Goal: Information Seeking & Learning: Understand process/instructions

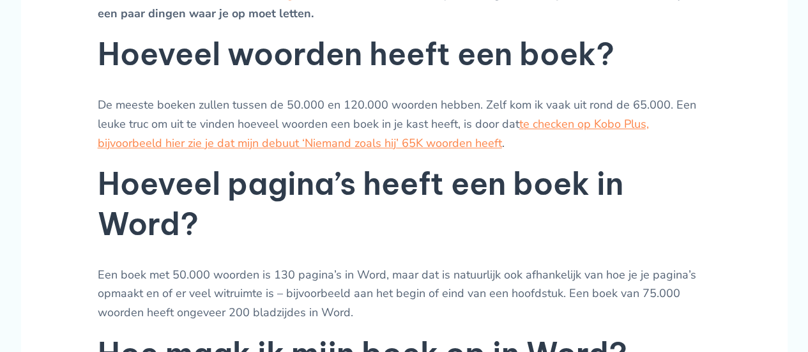
scroll to position [667, 0]
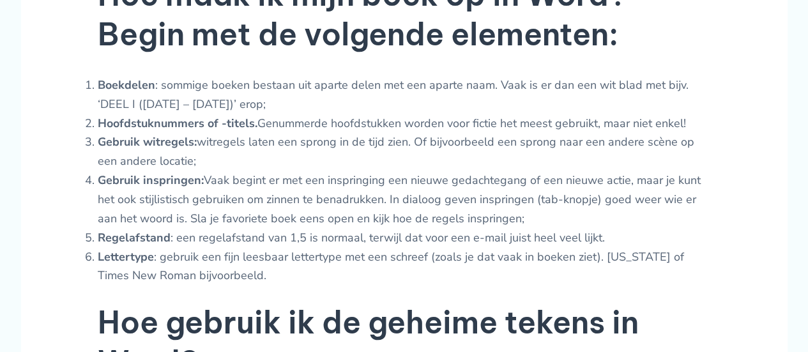
scroll to position [1029, 0]
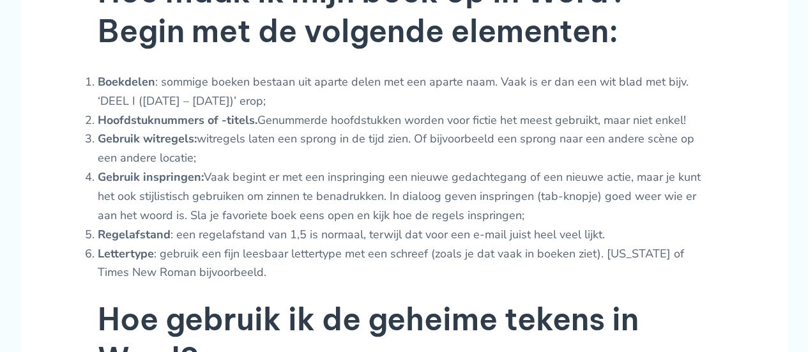
click at [192, 262] on li "Lettertype : gebruik een fijn leesbaar lettertype met een schreef (zoals je dat…" at bounding box center [404, 263] width 613 height 38
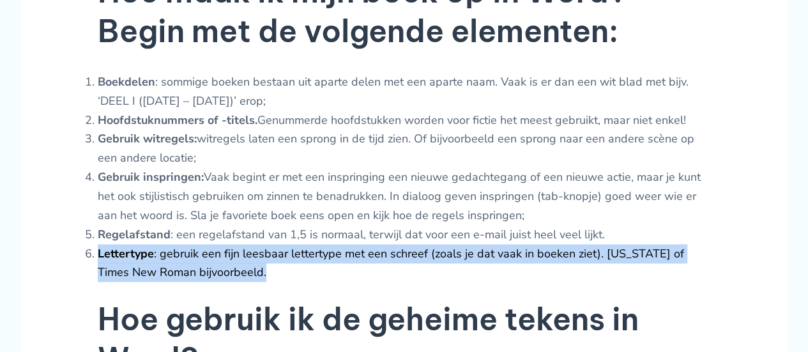
click at [192, 262] on li "Lettertype : gebruik een fijn leesbaar lettertype met een schreef (zoals je dat…" at bounding box center [404, 263] width 613 height 38
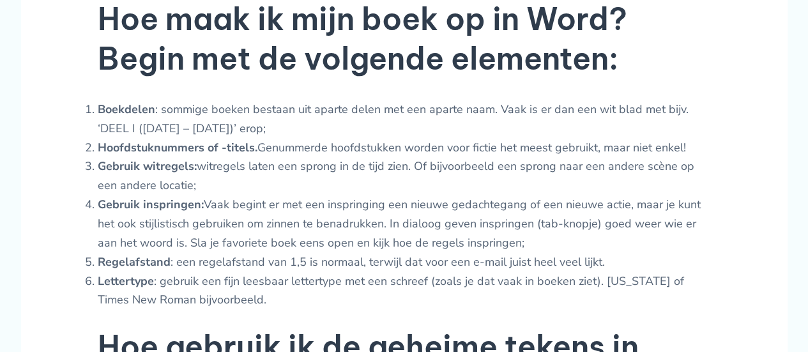
scroll to position [1001, 0]
click at [192, 253] on li "Gebruik inspringen: Vaak begint er met een inspringing een nieuwe gedachtegang …" at bounding box center [404, 224] width 613 height 57
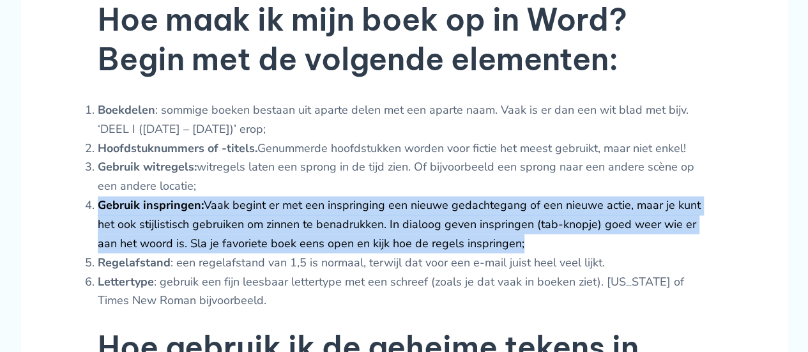
click at [192, 253] on li "Gebruik inspringen: Vaak begint er met een inspringing een nieuwe gedachtegang …" at bounding box center [404, 224] width 613 height 57
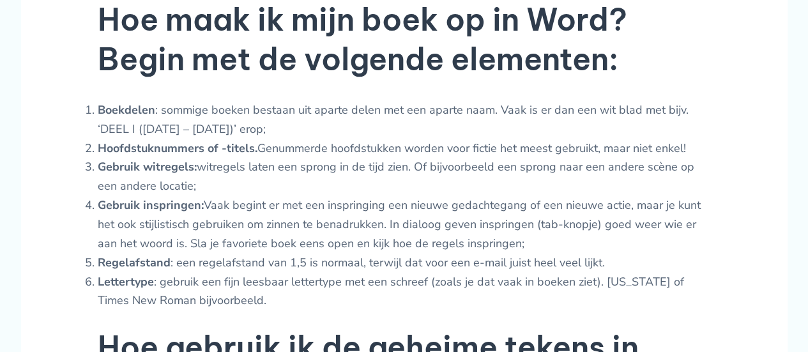
click at [208, 195] on li "Gebruik witregels: witregels laten een sprong in de tijd zien. Of bijvoorbeeld …" at bounding box center [404, 177] width 613 height 38
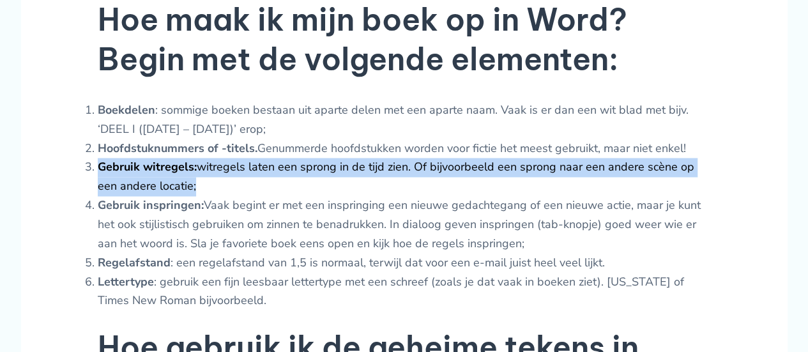
click at [208, 195] on li "Gebruik witregels: witregels laten een sprong in de tijd zien. Of bijvoorbeeld …" at bounding box center [404, 177] width 613 height 38
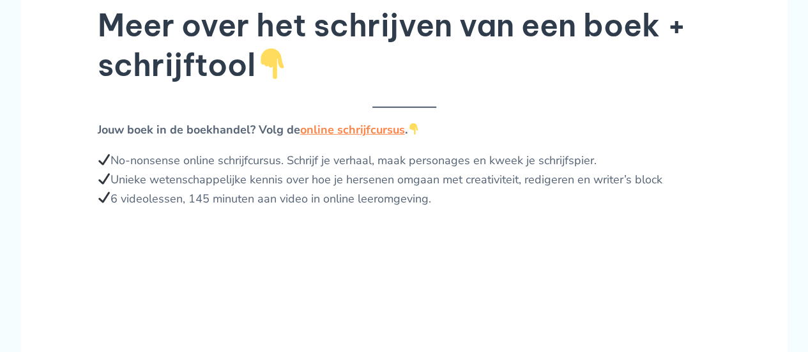
scroll to position [1810, 0]
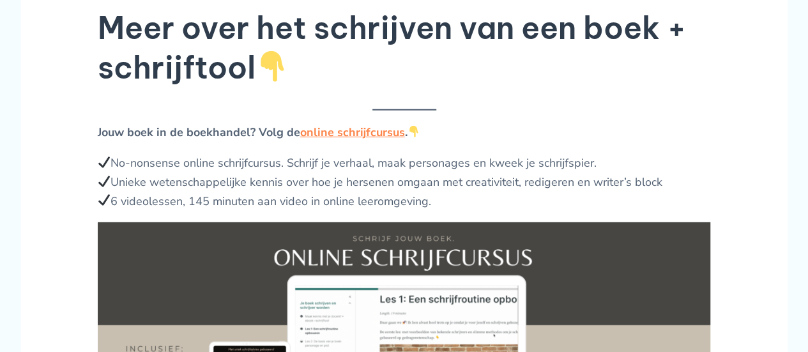
click at [523, 88] on h2 "Meer over het schrijven van een boek + schrijftool" at bounding box center [404, 48] width 613 height 80
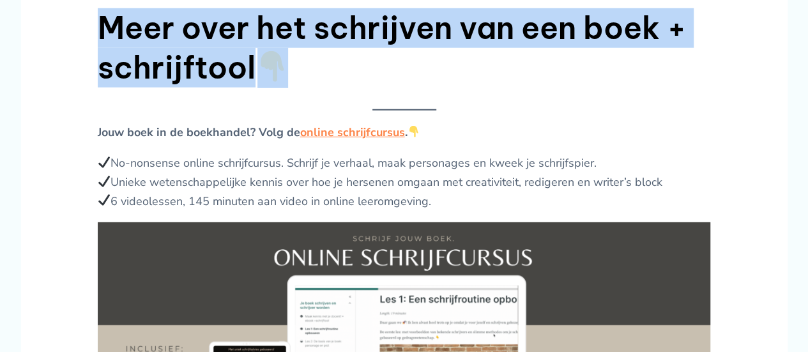
click at [523, 88] on h2 "Meer over het schrijven van een boek + schrijftool" at bounding box center [404, 48] width 613 height 80
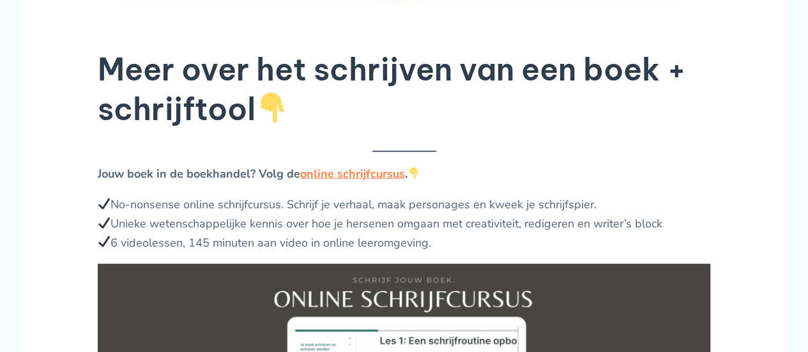
scroll to position [1768, 0]
